Goal: Complete application form

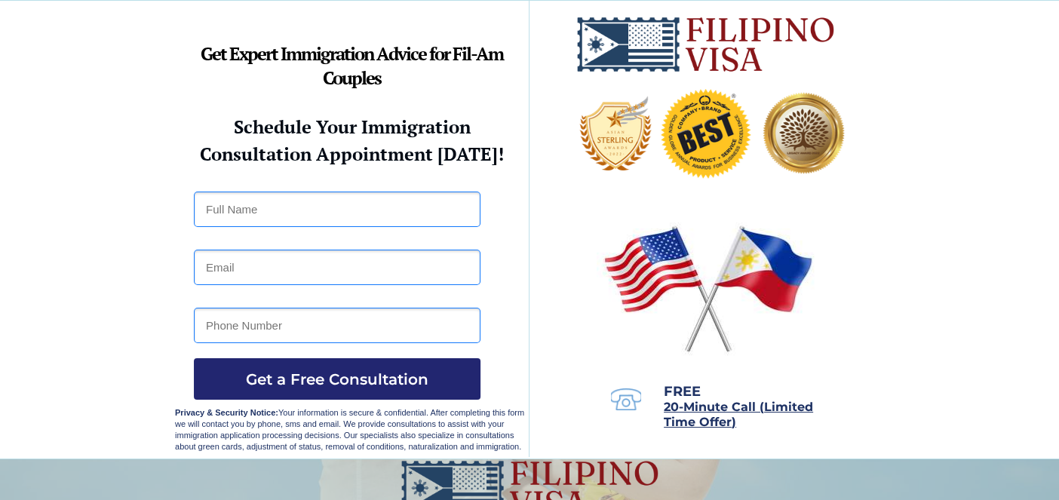
click at [337, 211] on input "text" at bounding box center [337, 209] width 287 height 35
type input "Maryam"
click at [257, 273] on input "email" at bounding box center [337, 267] width 287 height 35
type input "mmaryammurtaza16@gmail.com"
click at [257, 337] on input "tel" at bounding box center [337, 325] width 287 height 35
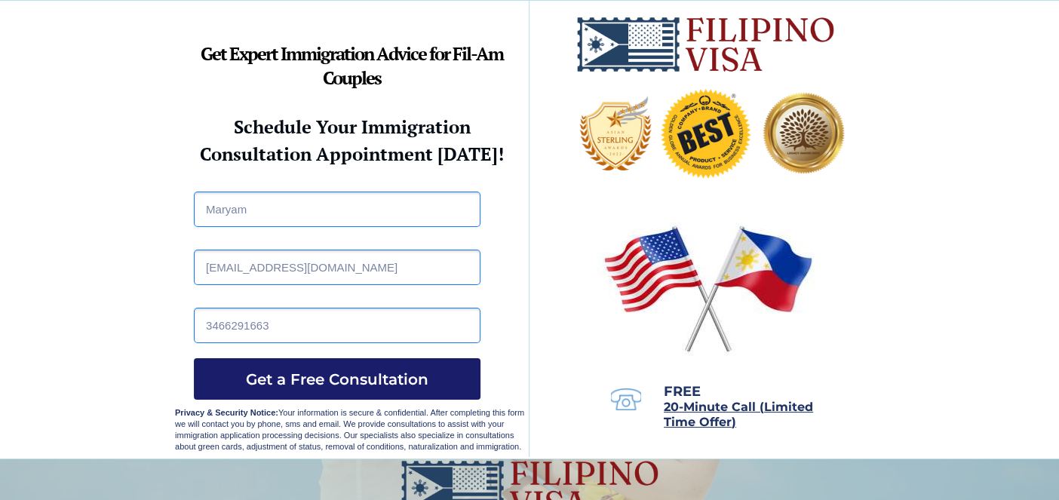
type input "3466291663"
click at [349, 389] on button "Get a Free Consultation" at bounding box center [337, 379] width 287 height 42
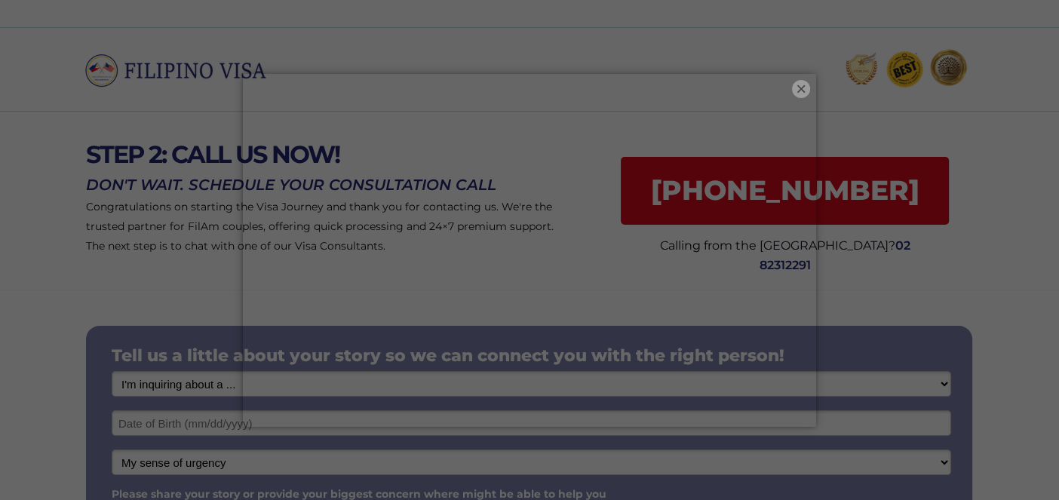
click at [802, 93] on button "×" at bounding box center [801, 89] width 18 height 18
